Goal: Check status: Check status

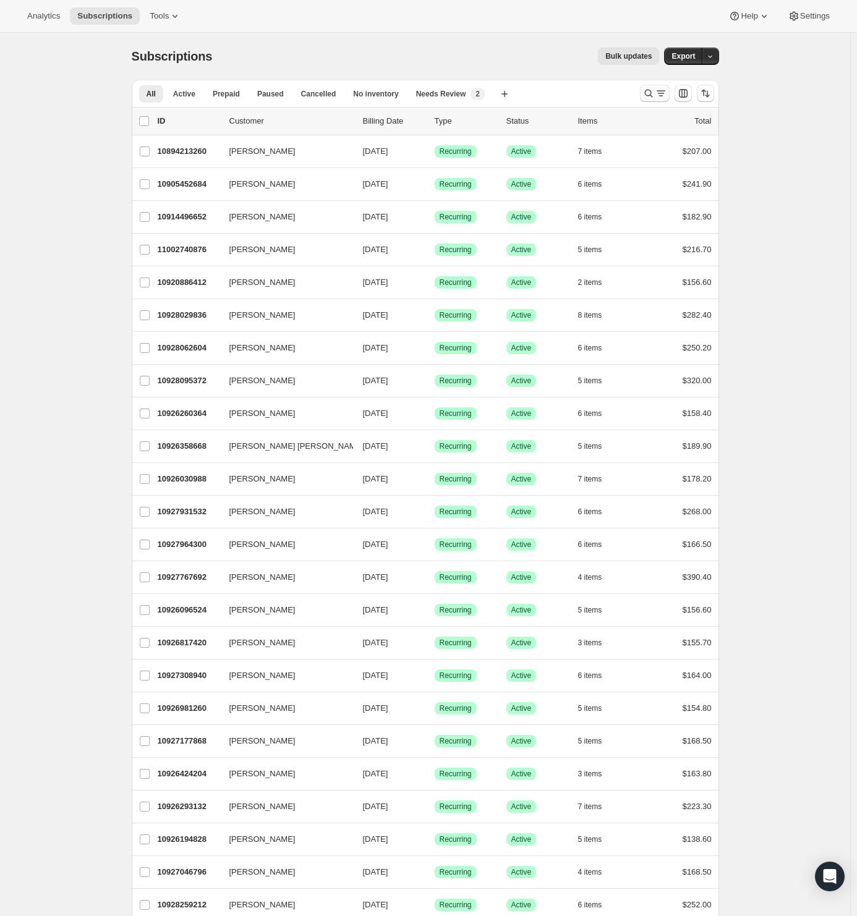
click at [647, 90] on icon "Search and filter results" at bounding box center [648, 93] width 12 height 12
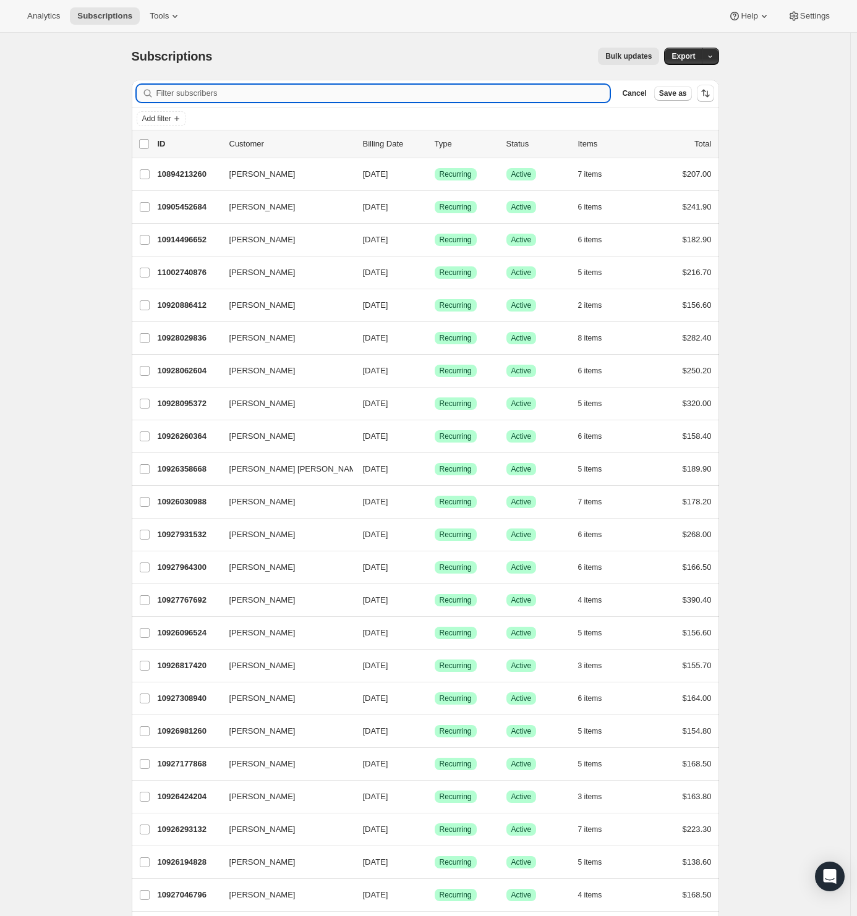
click at [223, 88] on input "Filter subscribers" at bounding box center [383, 93] width 454 height 17
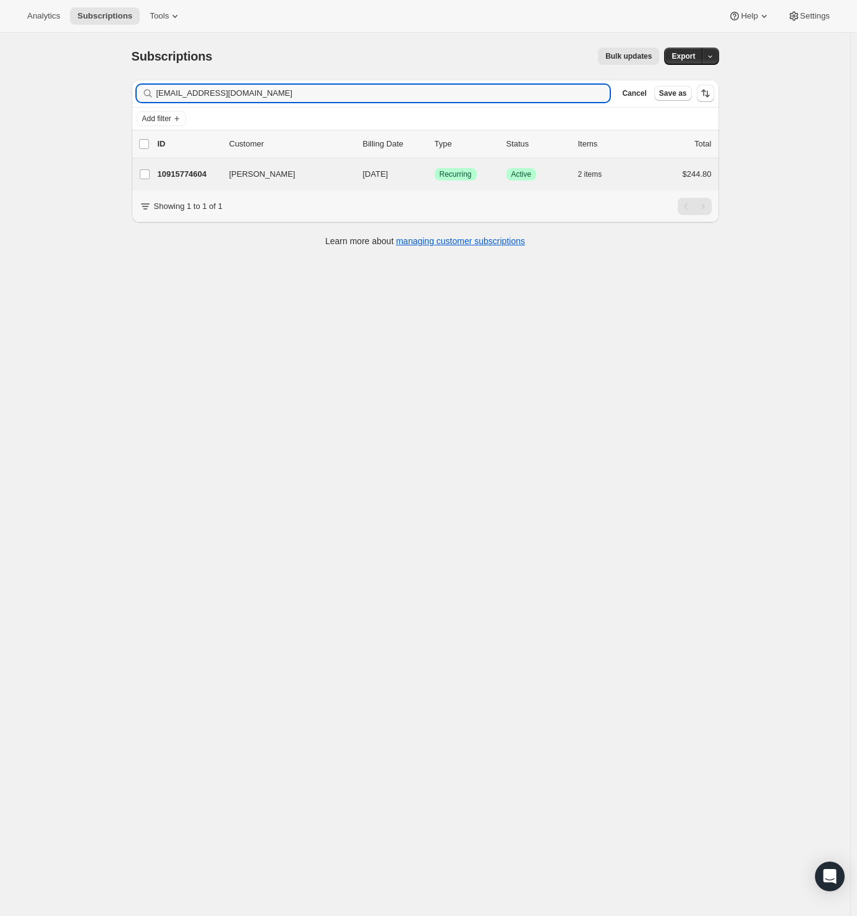
type input "[EMAIL_ADDRESS][DOMAIN_NAME]"
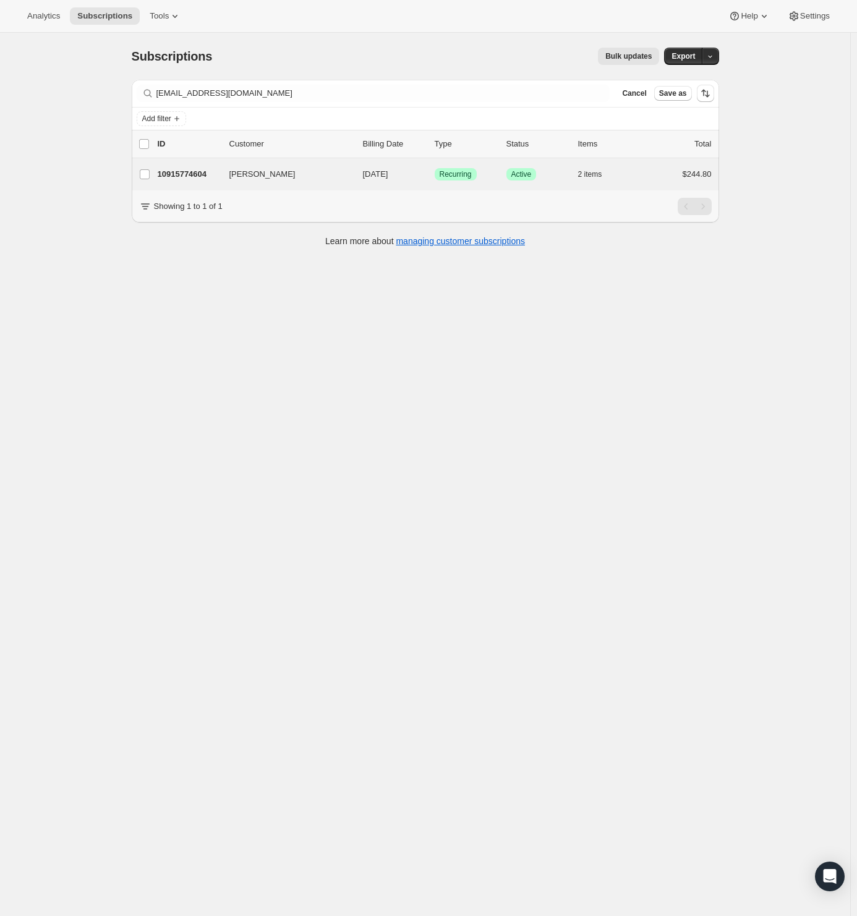
click at [226, 183] on div "[PERSON_NAME] 10915774604 [PERSON_NAME] [DATE] Success Recurring Success Active…" at bounding box center [425, 174] width 587 height 32
click at [186, 174] on p "10915774604" at bounding box center [189, 174] width 62 height 12
